Goal: Information Seeking & Learning: Check status

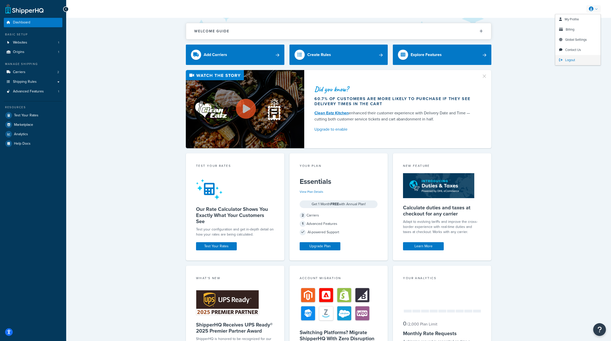
click at [567, 61] on span "Logout" at bounding box center [570, 60] width 10 height 5
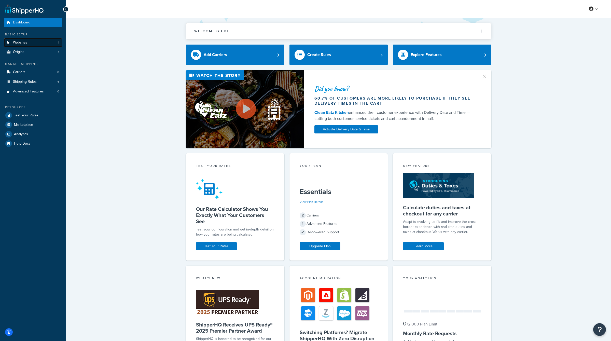
click at [35, 39] on link "Websites 1" at bounding box center [33, 42] width 59 height 9
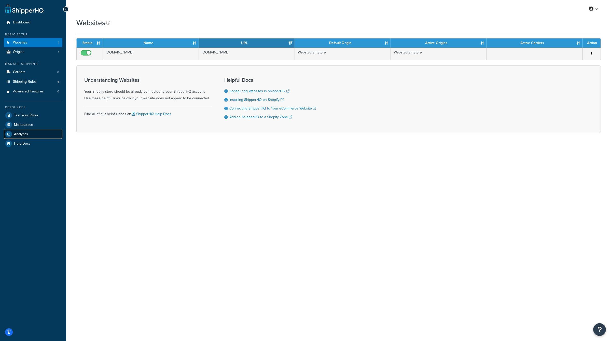
click at [34, 134] on link "Analytics" at bounding box center [33, 134] width 59 height 9
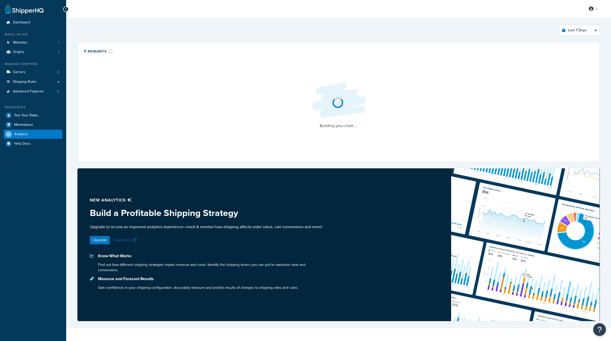
select select "last_7_days"
click at [44, 39] on link "Websites 1" at bounding box center [33, 42] width 59 height 9
click at [34, 22] on link "Dashboard" at bounding box center [33, 22] width 59 height 9
